Goal: Information Seeking & Learning: Learn about a topic

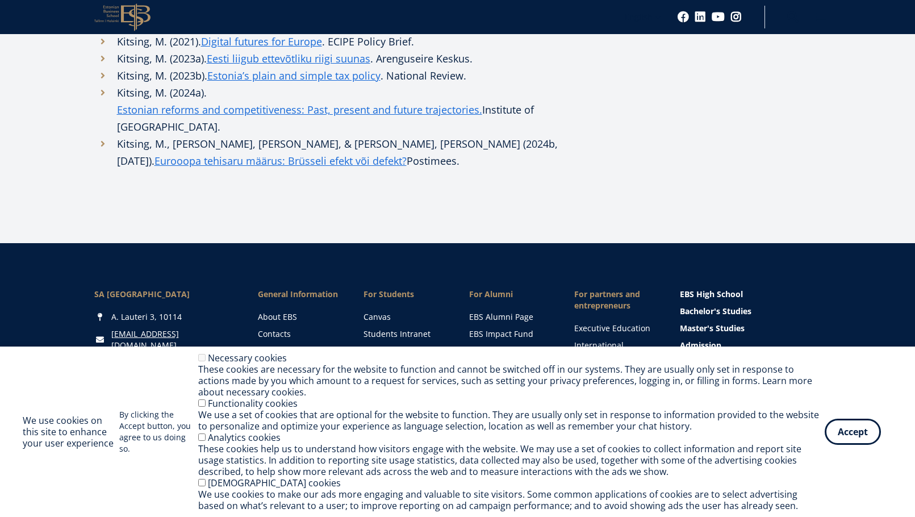
scroll to position [1801, 0]
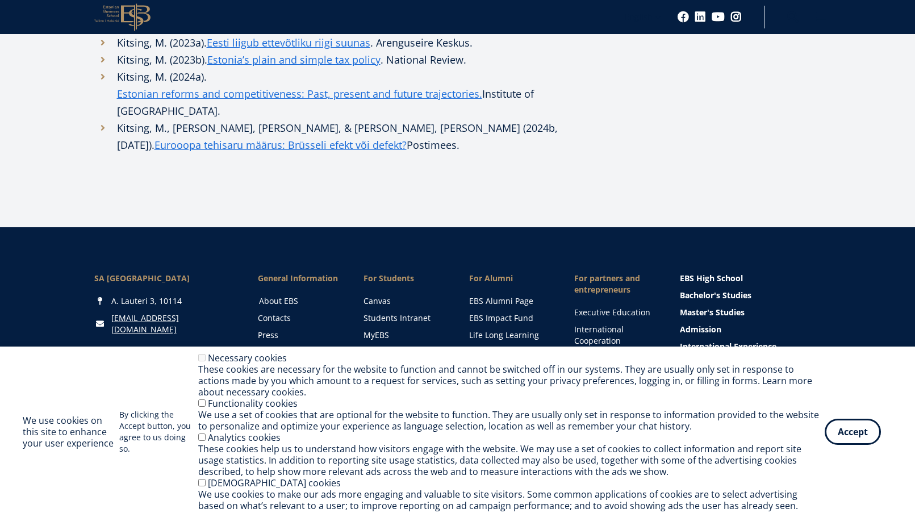
click at [286, 295] on link "About EBS" at bounding box center [300, 300] width 83 height 11
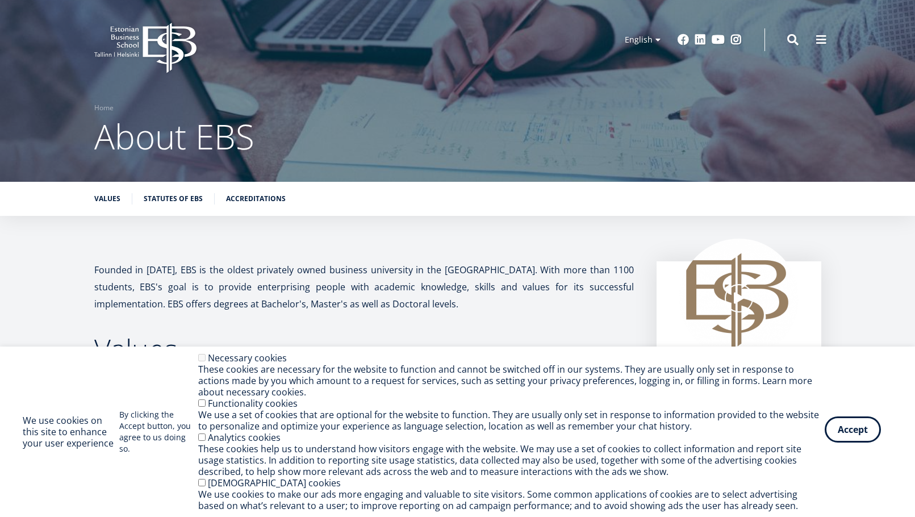
click at [853, 437] on button "Accept" at bounding box center [853, 429] width 56 height 26
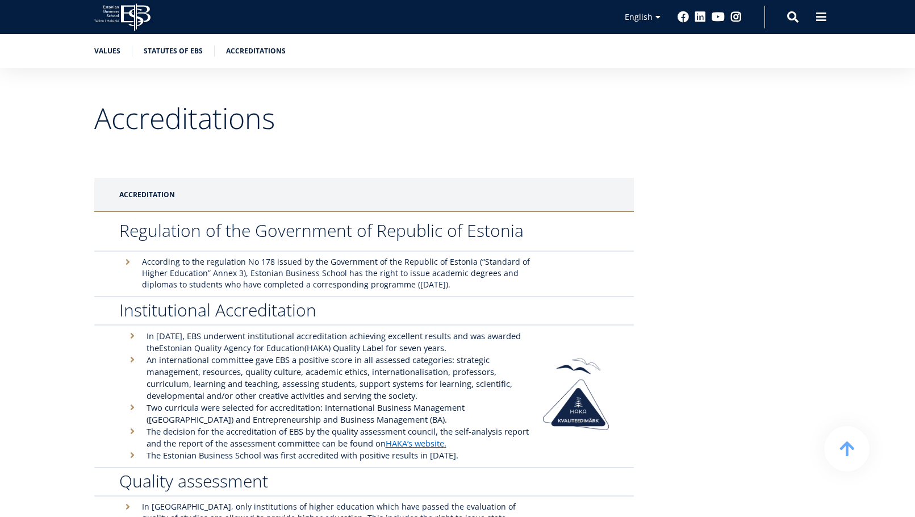
scroll to position [2289, 0]
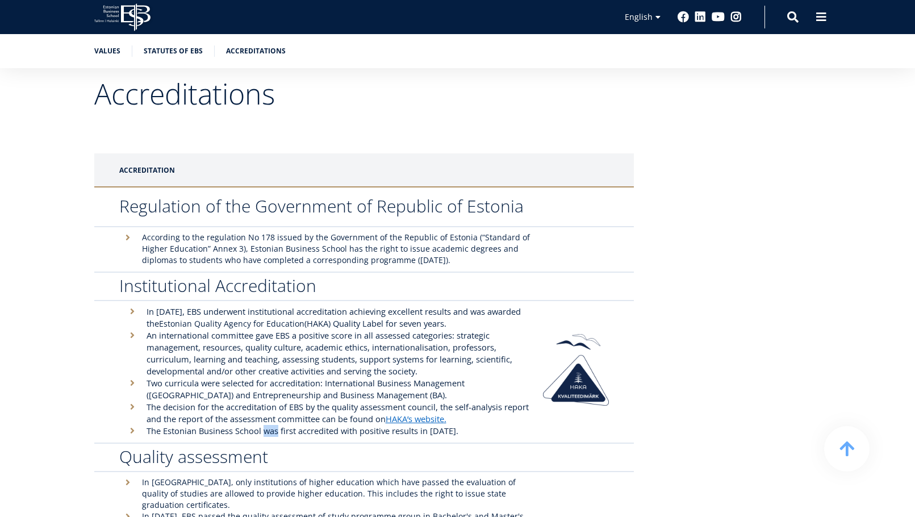
drag, startPoint x: 262, startPoint y: 412, endPoint x: 279, endPoint y: 413, distance: 16.5
click at [279, 425] on span "The Estonian Business School was first accredited with positive results in [DAT…" at bounding box center [303, 430] width 312 height 11
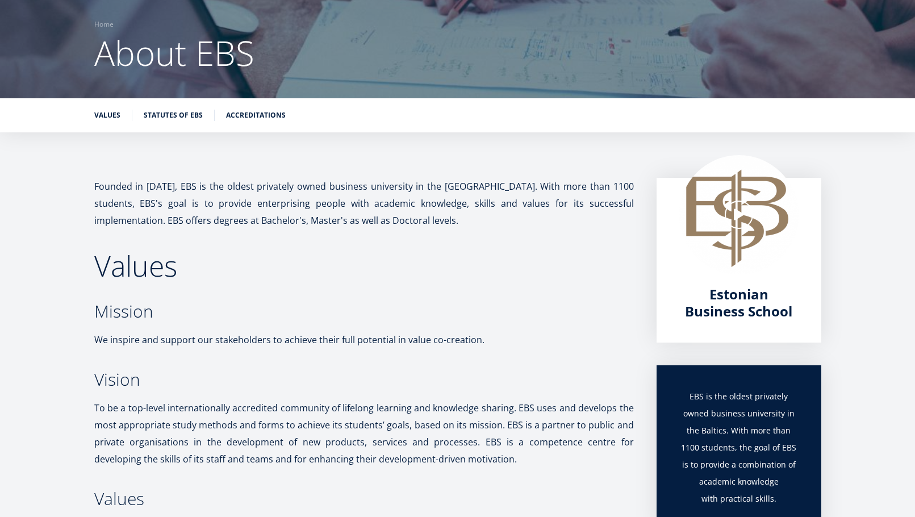
scroll to position [0, 0]
